Goal: Transaction & Acquisition: Obtain resource

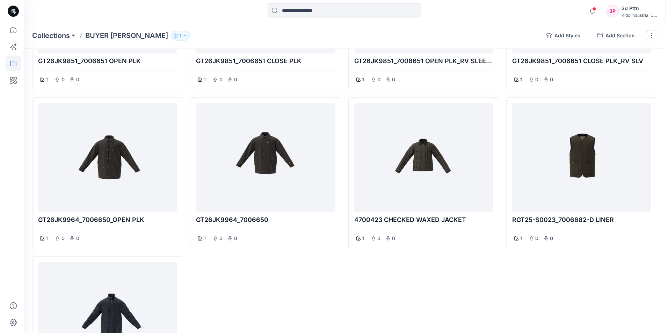
scroll to position [244, 0]
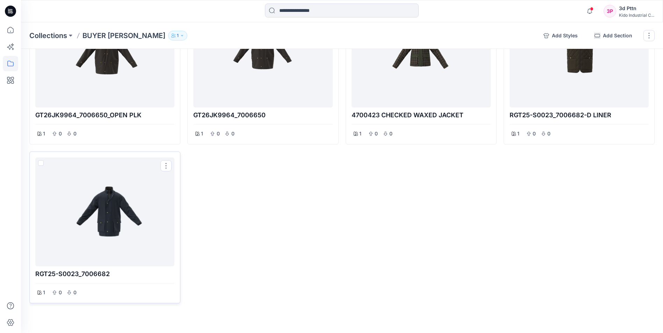
click at [121, 237] on div at bounding box center [104, 211] width 133 height 103
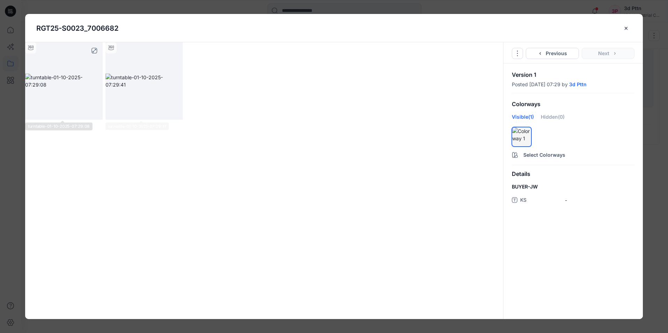
click at [59, 88] on img at bounding box center [64, 81] width 78 height 15
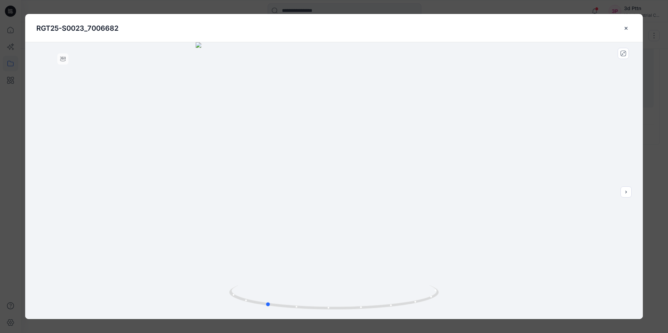
drag, startPoint x: 333, startPoint y: 310, endPoint x: 475, endPoint y: 303, distance: 141.6
click at [475, 303] on div at bounding box center [333, 180] width 617 height 277
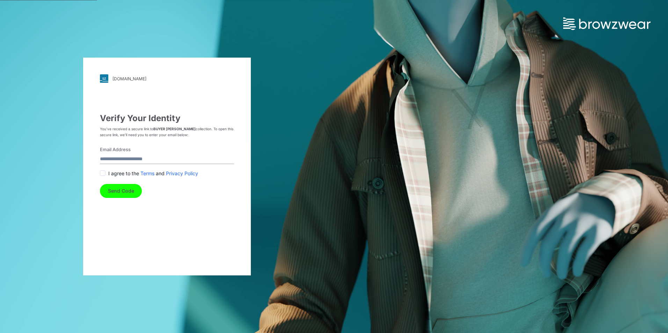
click at [114, 156] on input "Email Address" at bounding box center [167, 159] width 134 height 9
type input "**********"
click at [105, 174] on span at bounding box center [103, 173] width 6 height 6
click at [115, 192] on button "Send Code" at bounding box center [121, 191] width 42 height 14
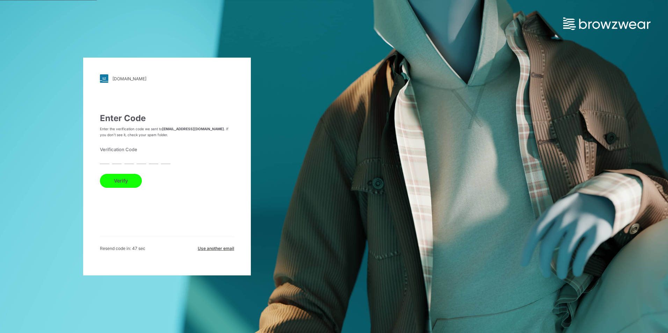
click at [105, 160] on input "text" at bounding box center [104, 159] width 9 height 9
paste input "*"
type input "*"
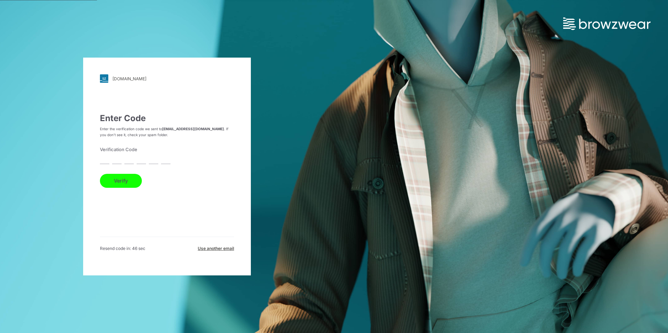
type input "*"
click at [118, 181] on button "Verify" at bounding box center [121, 181] width 42 height 14
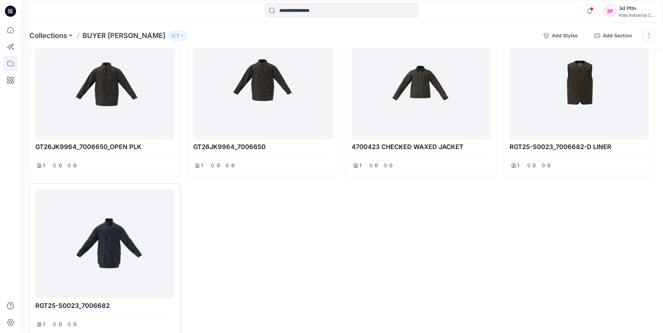
scroll to position [250, 0]
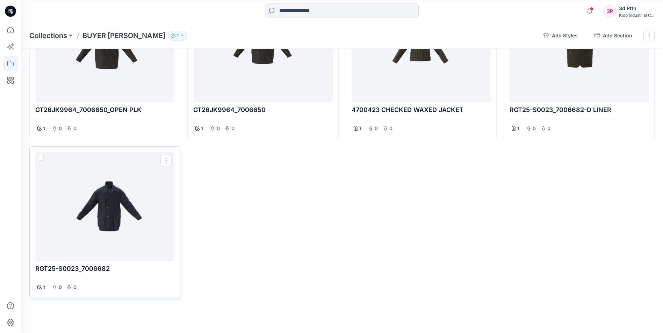
click at [107, 214] on div at bounding box center [104, 206] width 133 height 103
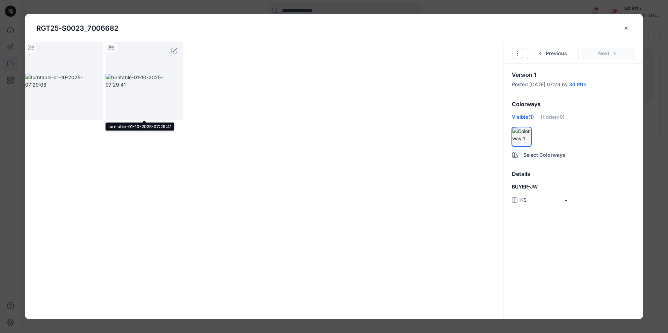
click at [151, 87] on img at bounding box center [144, 81] width 78 height 15
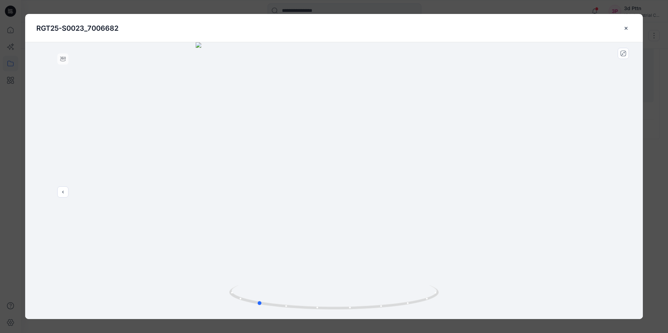
drag, startPoint x: 330, startPoint y: 312, endPoint x: 473, endPoint y: 300, distance: 143.3
click at [473, 300] on div at bounding box center [333, 180] width 617 height 277
click at [629, 28] on button "close-btn" at bounding box center [626, 28] width 11 height 11
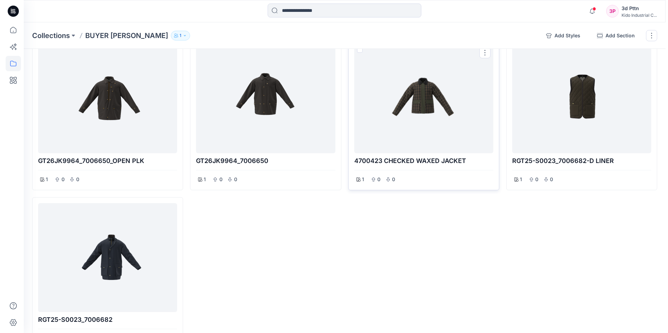
scroll to position [110, 0]
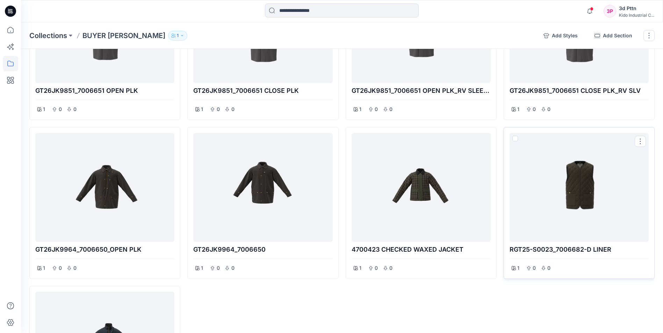
click at [588, 180] on div at bounding box center [578, 187] width 133 height 103
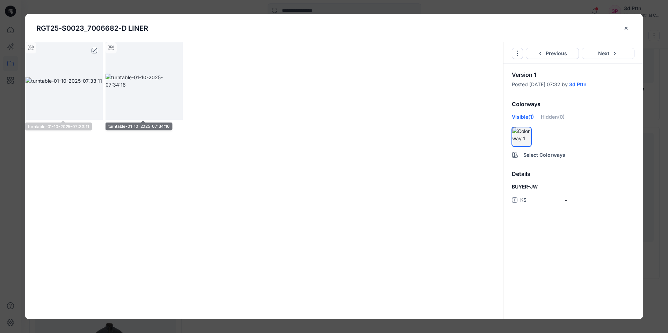
click at [84, 85] on img at bounding box center [63, 80] width 76 height 7
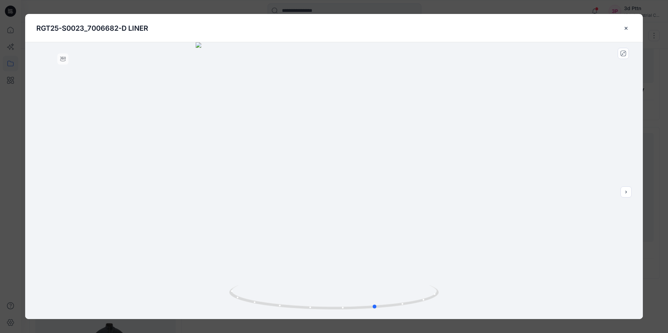
drag, startPoint x: 334, startPoint y: 308, endPoint x: 388, endPoint y: 274, distance: 64.2
click at [375, 289] on icon at bounding box center [334, 298] width 211 height 26
drag, startPoint x: 625, startPoint y: 25, endPoint x: 652, endPoint y: 0, distance: 37.3
click at [627, 21] on div "RGT25-S0023_7006682-D LINER" at bounding box center [333, 28] width 595 height 28
